Goal: Transaction & Acquisition: Book appointment/travel/reservation

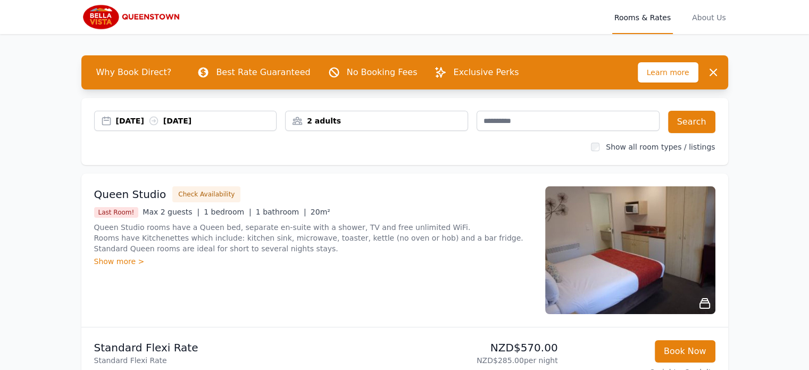
click at [131, 121] on div "[DATE] [DATE]" at bounding box center [196, 120] width 161 height 11
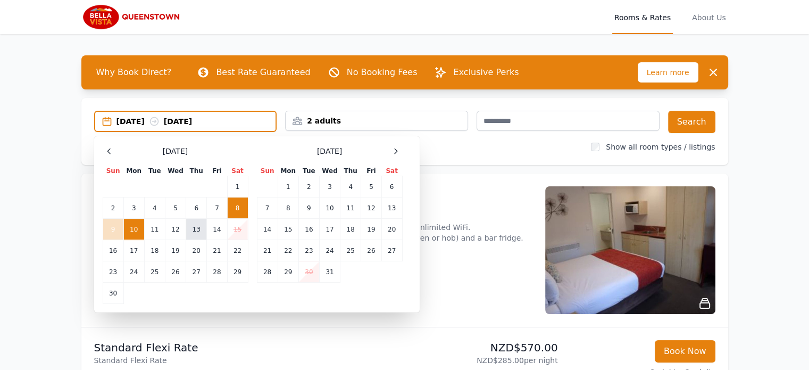
click at [198, 232] on td "13" at bounding box center [196, 229] width 21 height 21
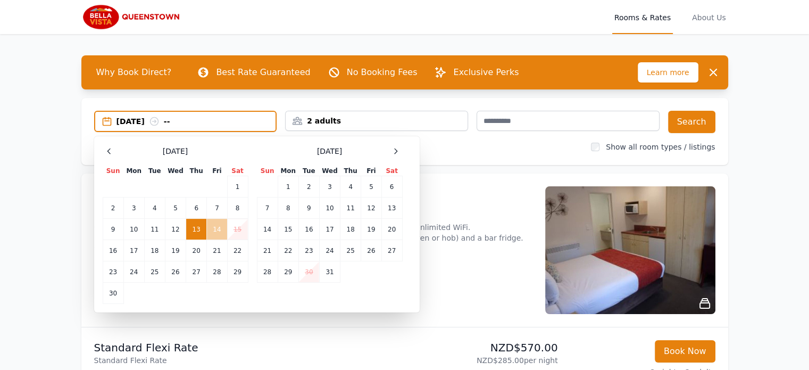
click at [217, 232] on td "14" at bounding box center [217, 229] width 20 height 21
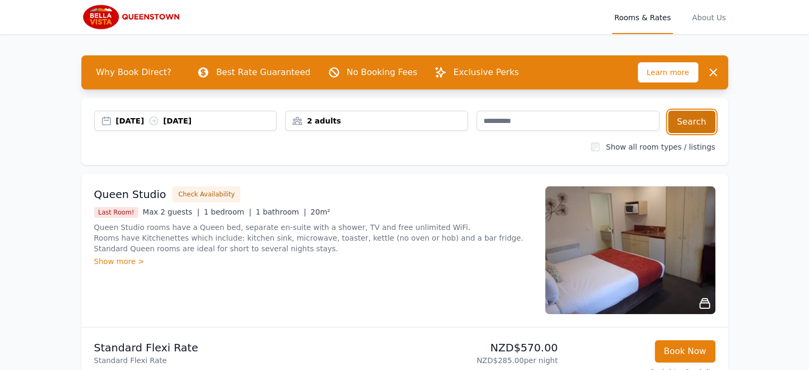
click at [685, 121] on button "Search" at bounding box center [691, 122] width 47 height 22
